Goal: Task Accomplishment & Management: Complete application form

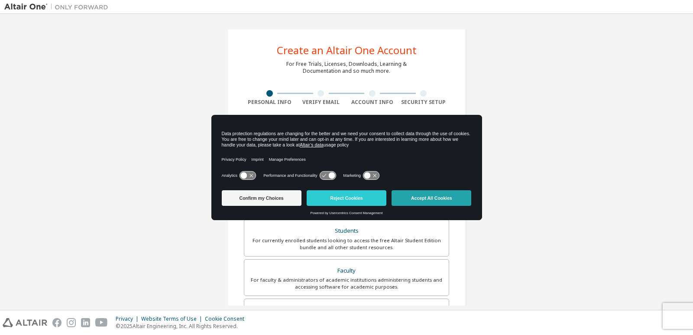
click at [425, 196] on button "Accept All Cookies" at bounding box center [431, 198] width 80 height 16
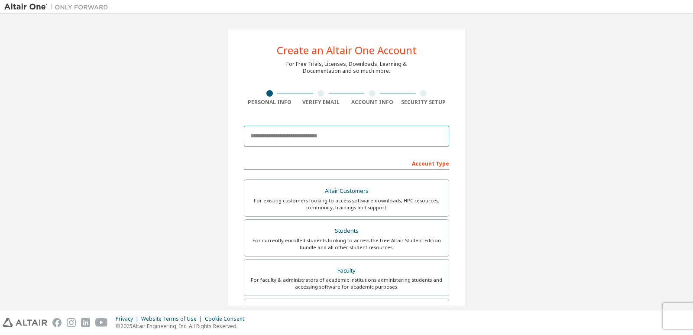
click at [307, 141] on input "email" at bounding box center [346, 136] width 205 height 21
type input "**********"
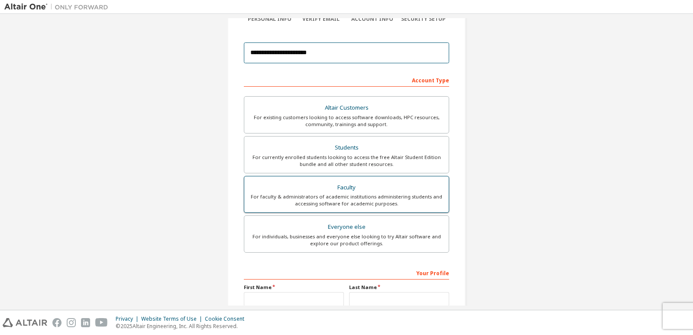
scroll to position [87, 0]
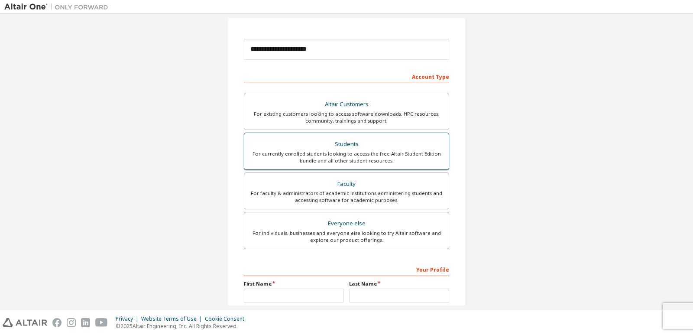
click at [335, 145] on div "Students" at bounding box center [346, 144] width 194 height 12
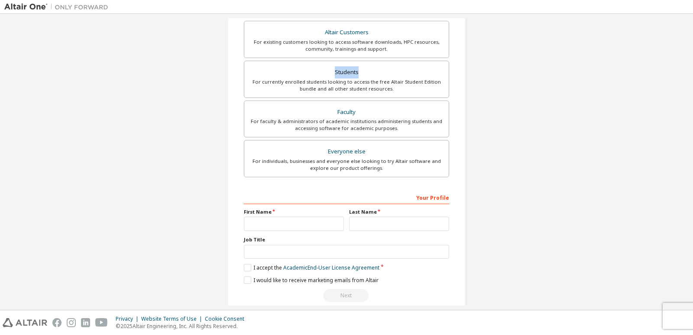
scroll to position [171, 0]
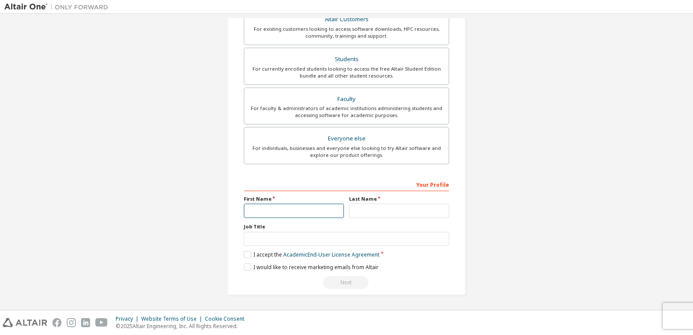
click at [288, 209] on input "text" at bounding box center [294, 210] width 100 height 14
type input "******"
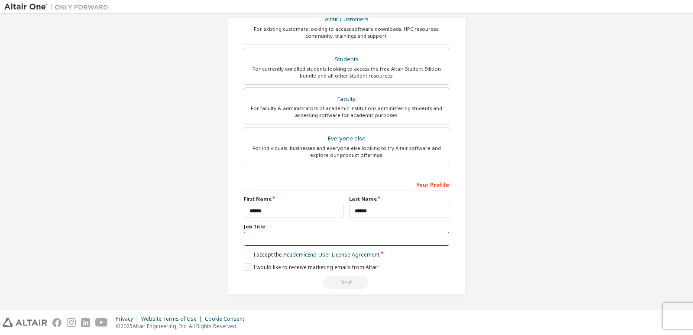
click at [313, 238] on input "text" at bounding box center [346, 239] width 205 height 14
type input "*******"
click at [244, 253] on label "I accept the Academic End-User License Agreement" at bounding box center [311, 254] width 135 height 7
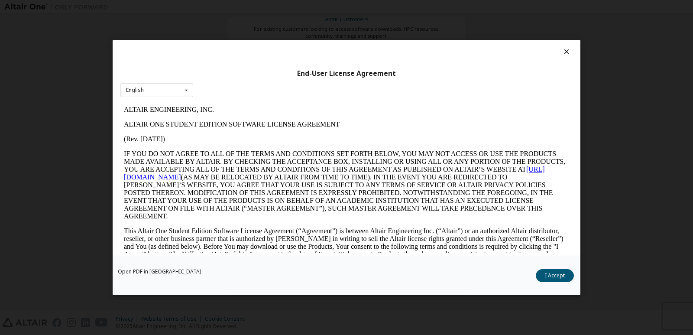
scroll to position [0, 0]
click at [561, 274] on button "I Accept" at bounding box center [554, 275] width 38 height 13
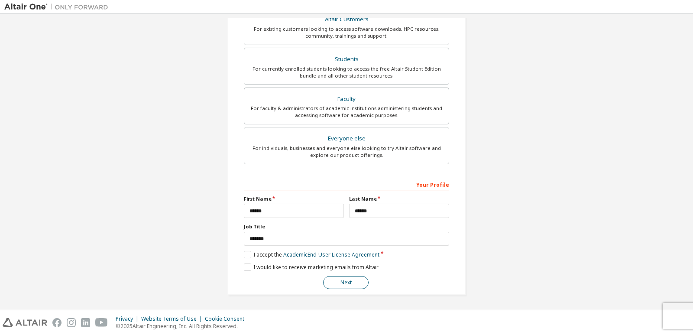
click at [348, 283] on button "Next" at bounding box center [345, 282] width 45 height 13
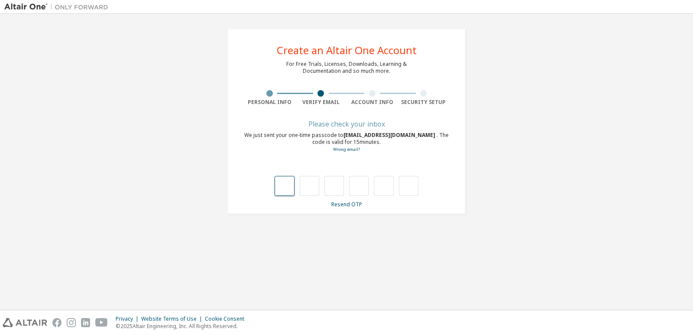
click at [283, 186] on input "text" at bounding box center [283, 186] width 19 height 20
click at [283, 183] on input "text" at bounding box center [283, 186] width 19 height 20
type input "*"
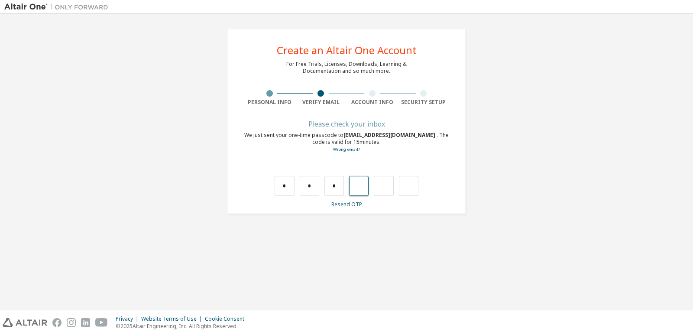
type input "*"
click at [257, 310] on div "Privacy Website Terms of Use Cookie Consent © 2025 Altair Engineering, Inc. All…" at bounding box center [346, 322] width 693 height 25
click at [383, 182] on input "text" at bounding box center [383, 186] width 19 height 20
type input "*"
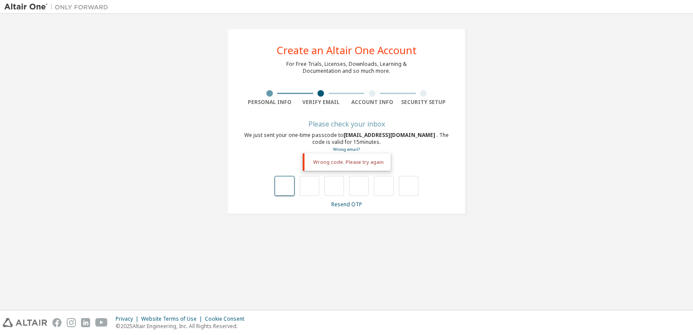
click at [291, 193] on input "text" at bounding box center [283, 186] width 19 height 20
type input "*"
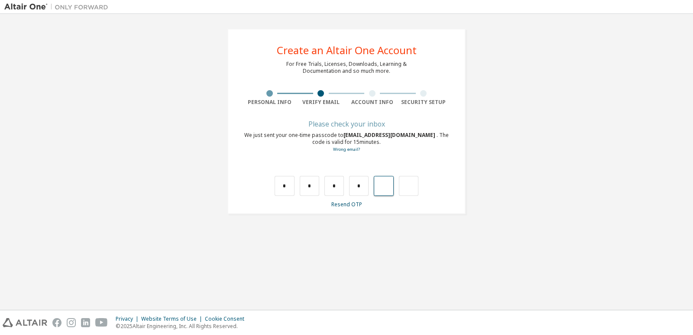
type input "*"
